Goal: Information Seeking & Learning: Learn about a topic

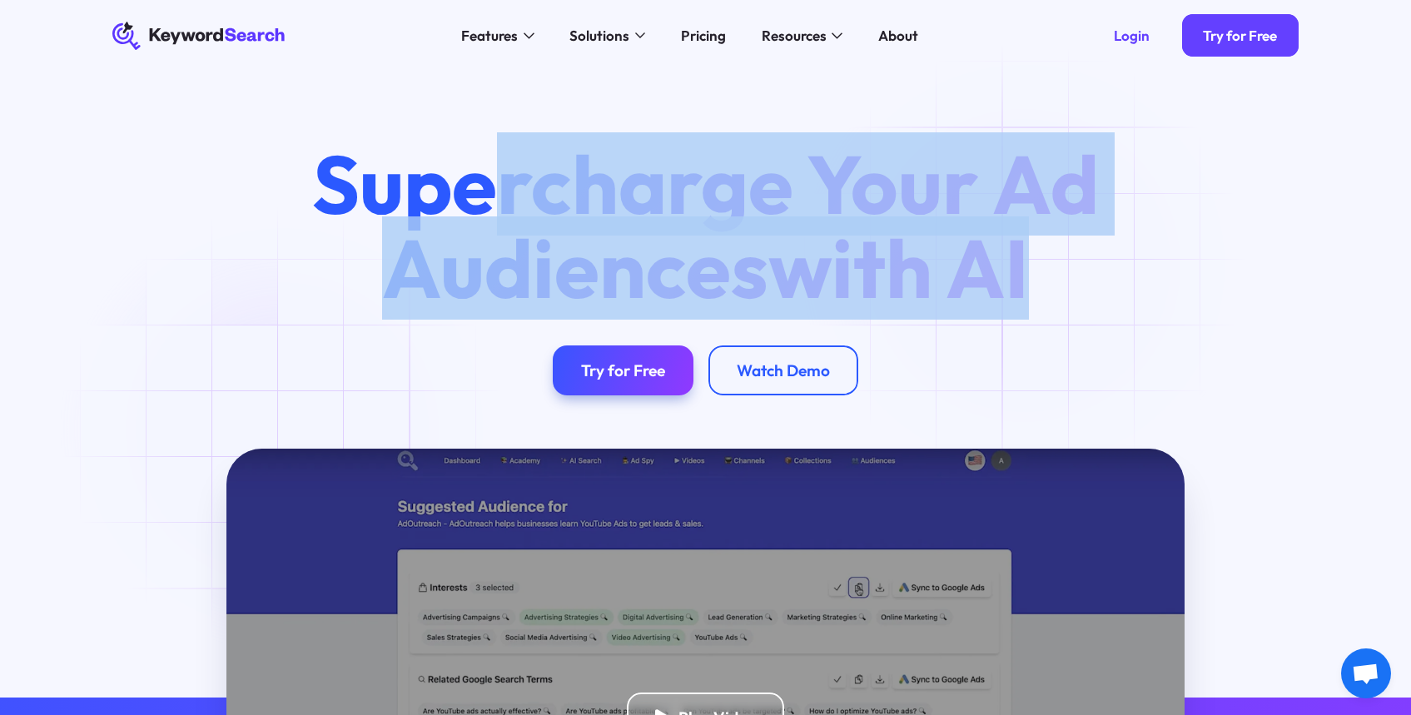
drag, startPoint x: 490, startPoint y: 191, endPoint x: 1035, endPoint y: 266, distance: 549.8
click at [1035, 266] on h1 "Supercharge Your Ad Audiences with AI" at bounding box center [706, 226] width 853 height 168
click at [1029, 266] on span "with AI" at bounding box center [899, 267] width 261 height 103
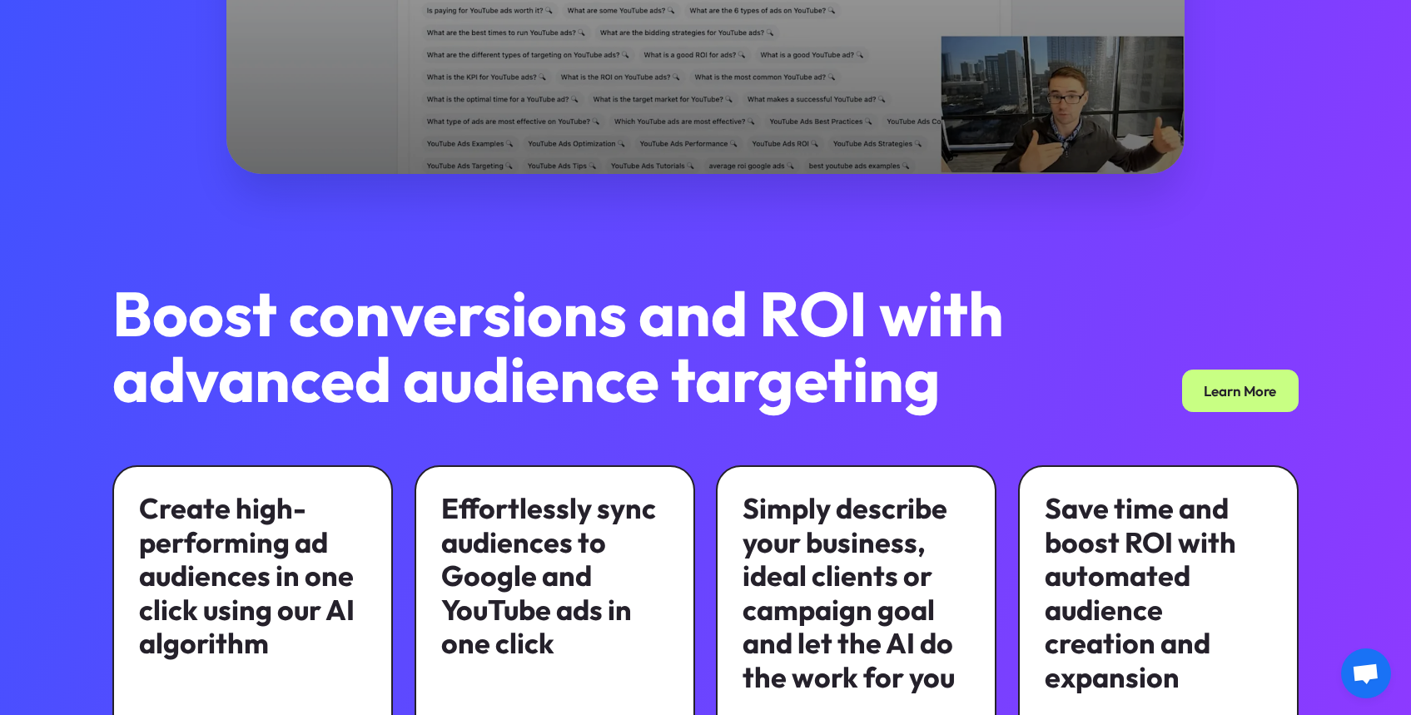
scroll to position [964, 0]
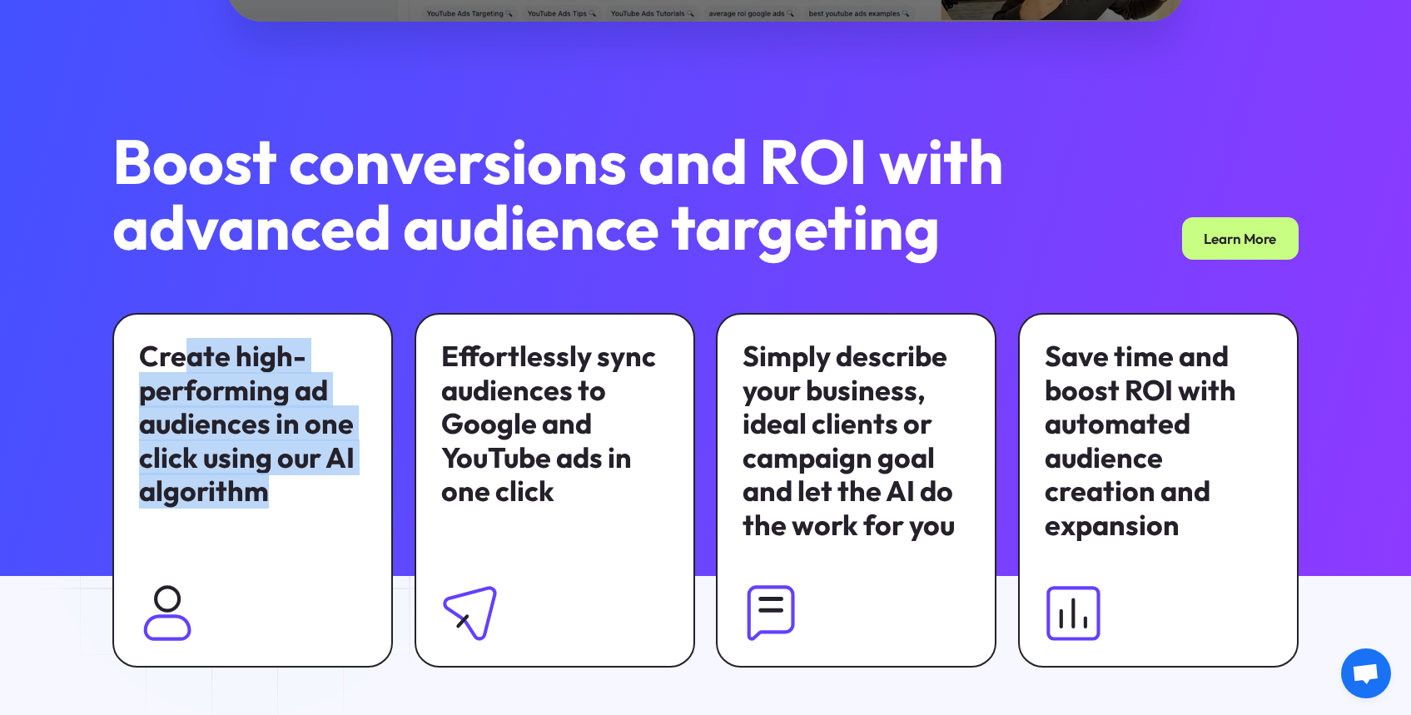
drag, startPoint x: 187, startPoint y: 347, endPoint x: 248, endPoint y: 517, distance: 180.4
click at [248, 517] on div "Create high-performing ad audiences in one click using our AI algorithm" at bounding box center [252, 490] width 281 height 355
drag, startPoint x: 231, startPoint y: 479, endPoint x: 197, endPoint y: 366, distance: 118.3
click at [197, 366] on div "Create high-performing ad audiences in one click using our AI algorithm" at bounding box center [252, 424] width 227 height 169
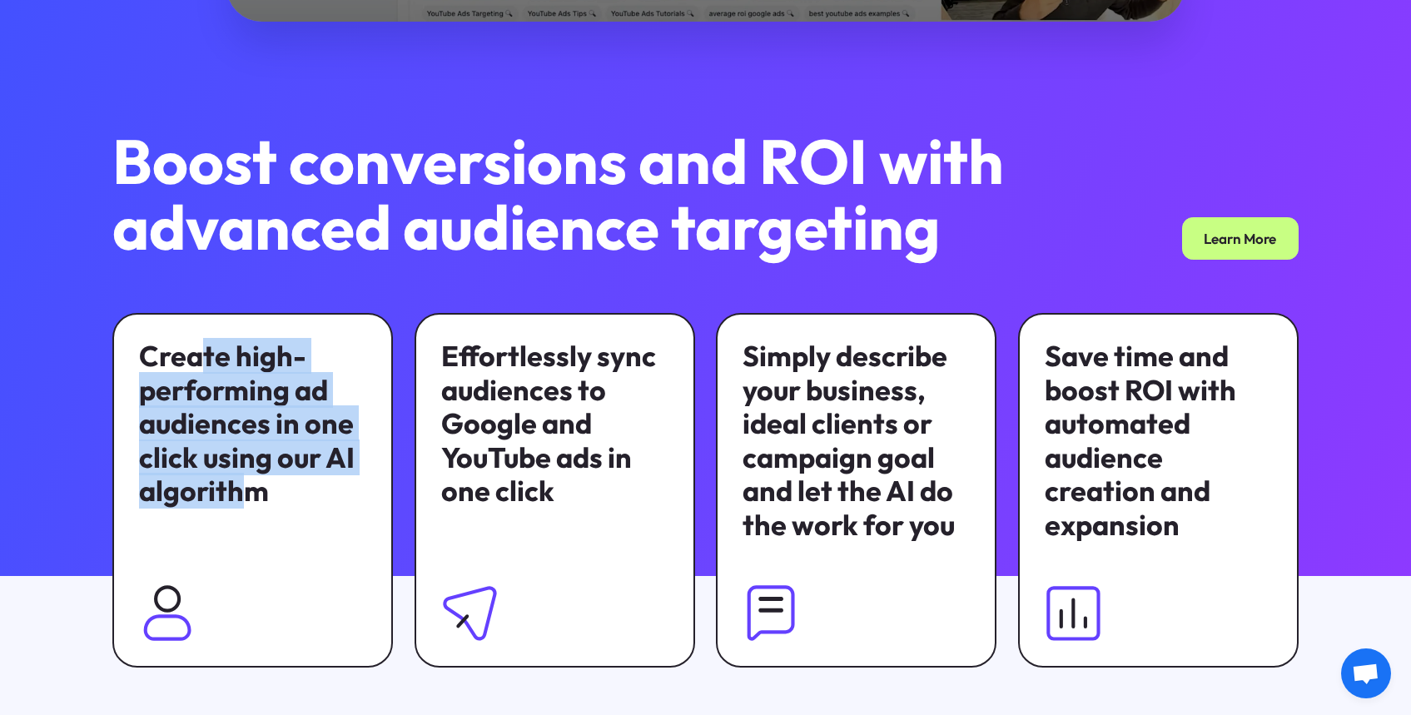
click at [197, 366] on div "Create high-performing ad audiences in one click using our AI algorithm" at bounding box center [252, 424] width 227 height 169
drag, startPoint x: 202, startPoint y: 356, endPoint x: 250, endPoint y: 489, distance: 140.6
click at [250, 489] on div "Create high-performing ad audiences in one click using our AI algorithm" at bounding box center [252, 424] width 227 height 169
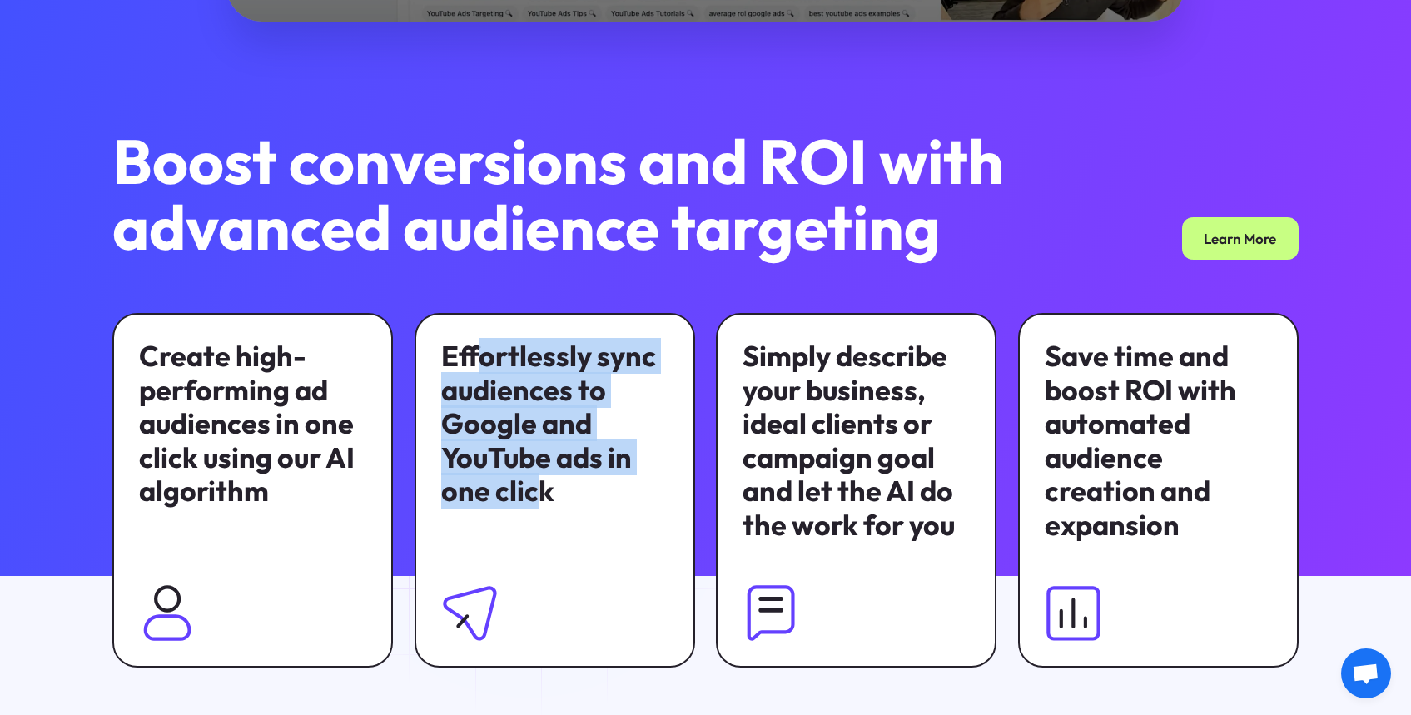
drag, startPoint x: 478, startPoint y: 379, endPoint x: 533, endPoint y: 497, distance: 130.4
click at [533, 497] on div "Effortlessly sync audiences to Google and YouTube ads in one click" at bounding box center [554, 424] width 227 height 169
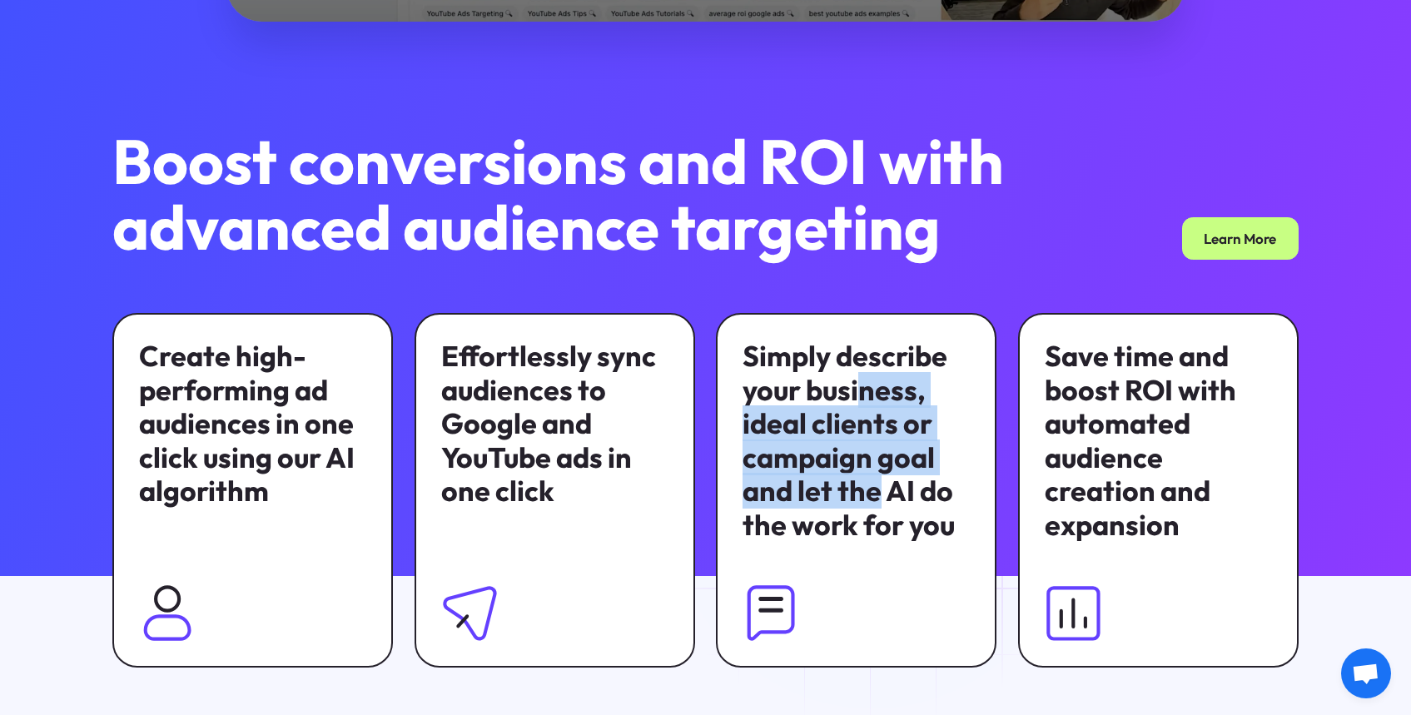
drag, startPoint x: 859, startPoint y: 386, endPoint x: 880, endPoint y: 508, distance: 124.2
click at [880, 508] on div "Simply describe your business, ideal clients or campaign goal and let the AI do…" at bounding box center [856, 441] width 227 height 202
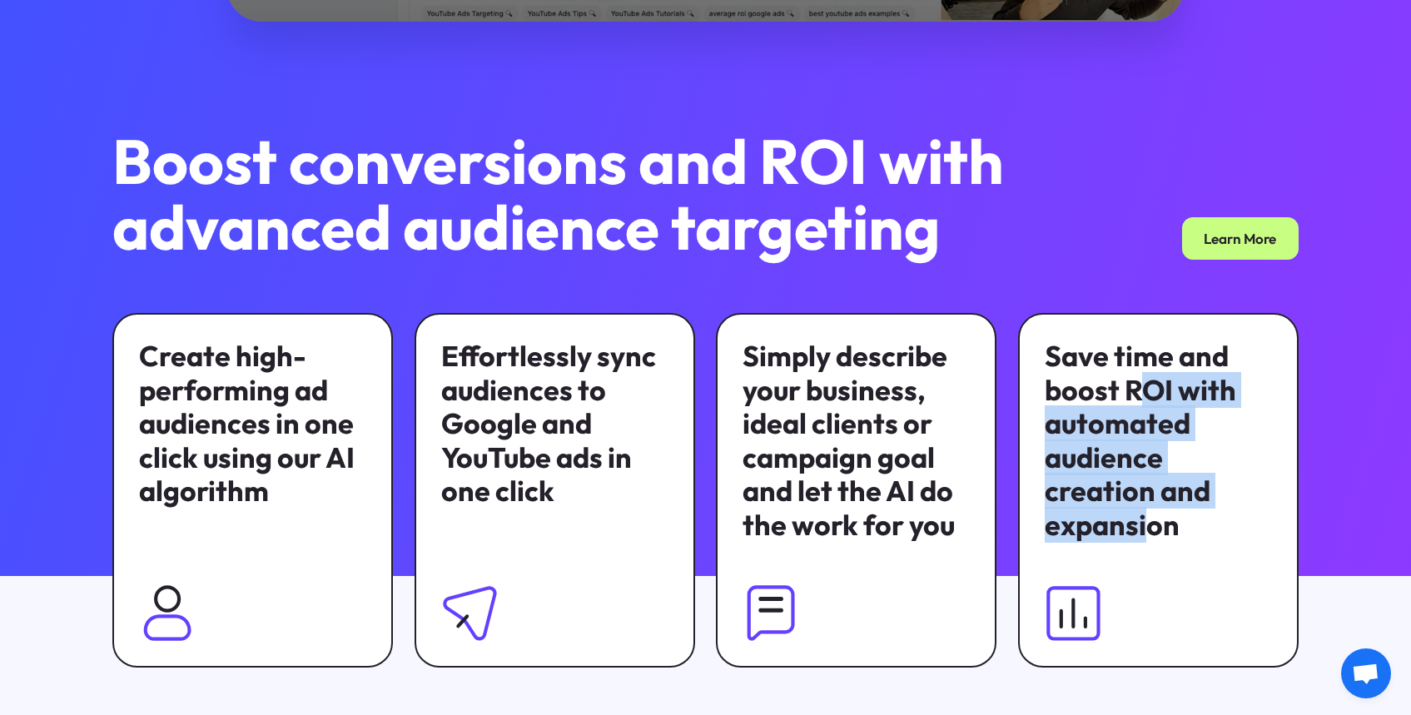
drag, startPoint x: 1145, startPoint y: 381, endPoint x: 1149, endPoint y: 530, distance: 149.1
click at [1151, 532] on div "Save time and boost ROI with automated audience creation and expansion" at bounding box center [1158, 441] width 227 height 202
click at [1149, 530] on div "Save time and boost ROI with automated audience creation and expansion" at bounding box center [1158, 441] width 227 height 202
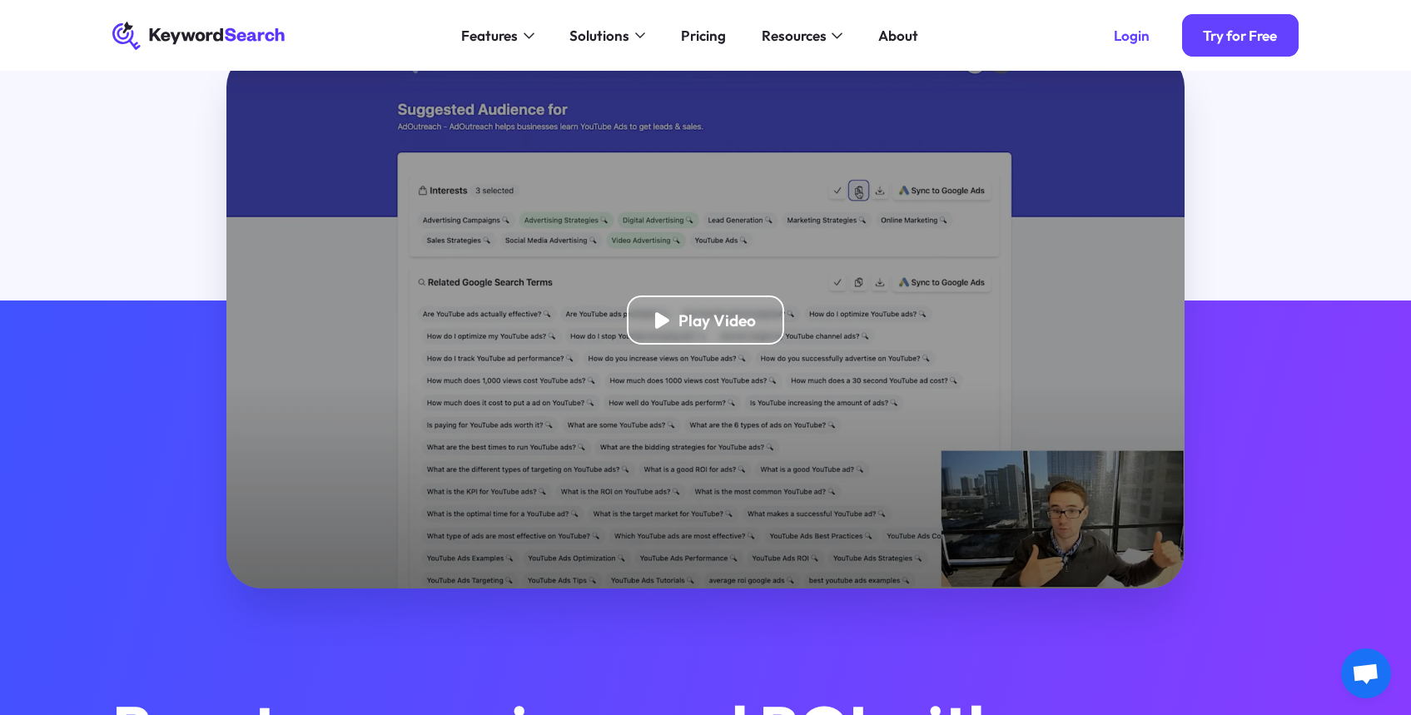
scroll to position [0, 0]
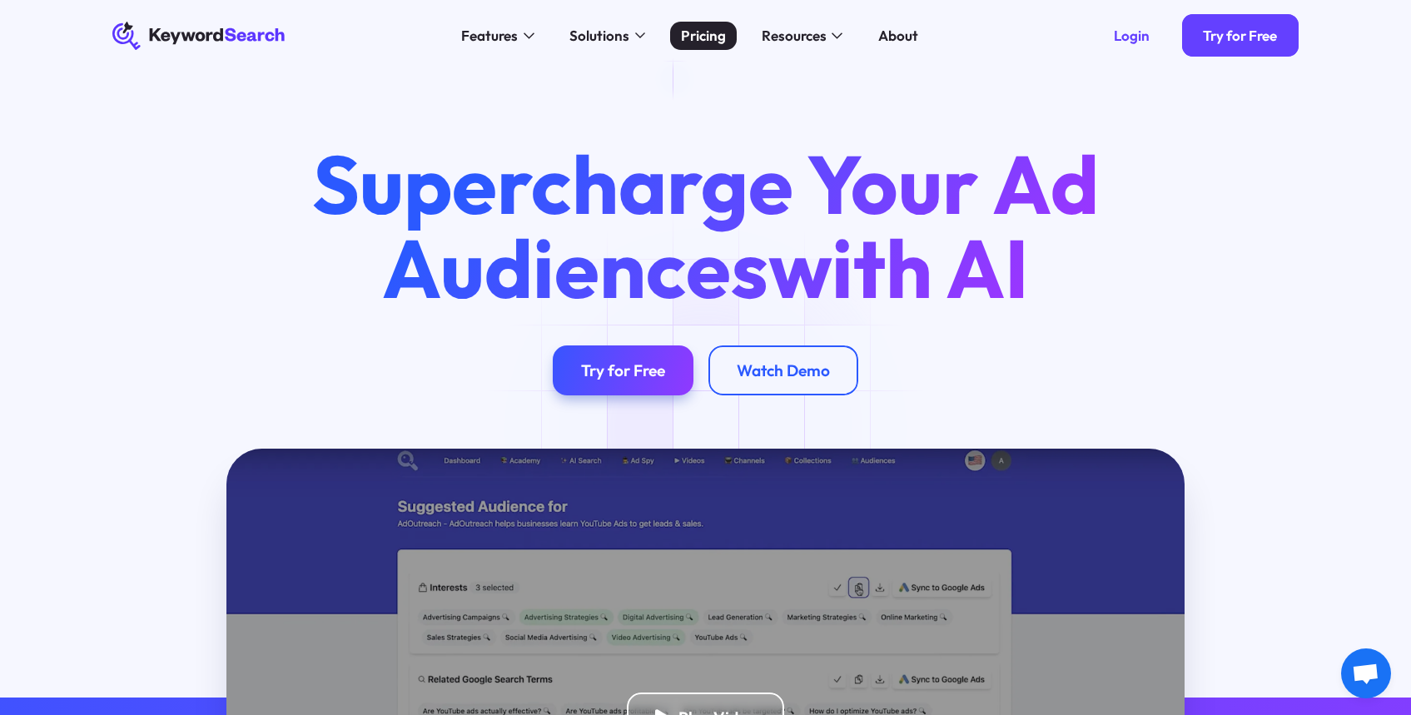
click at [686, 29] on div "Pricing" at bounding box center [703, 36] width 45 height 22
